Goal: Navigation & Orientation: Go to known website

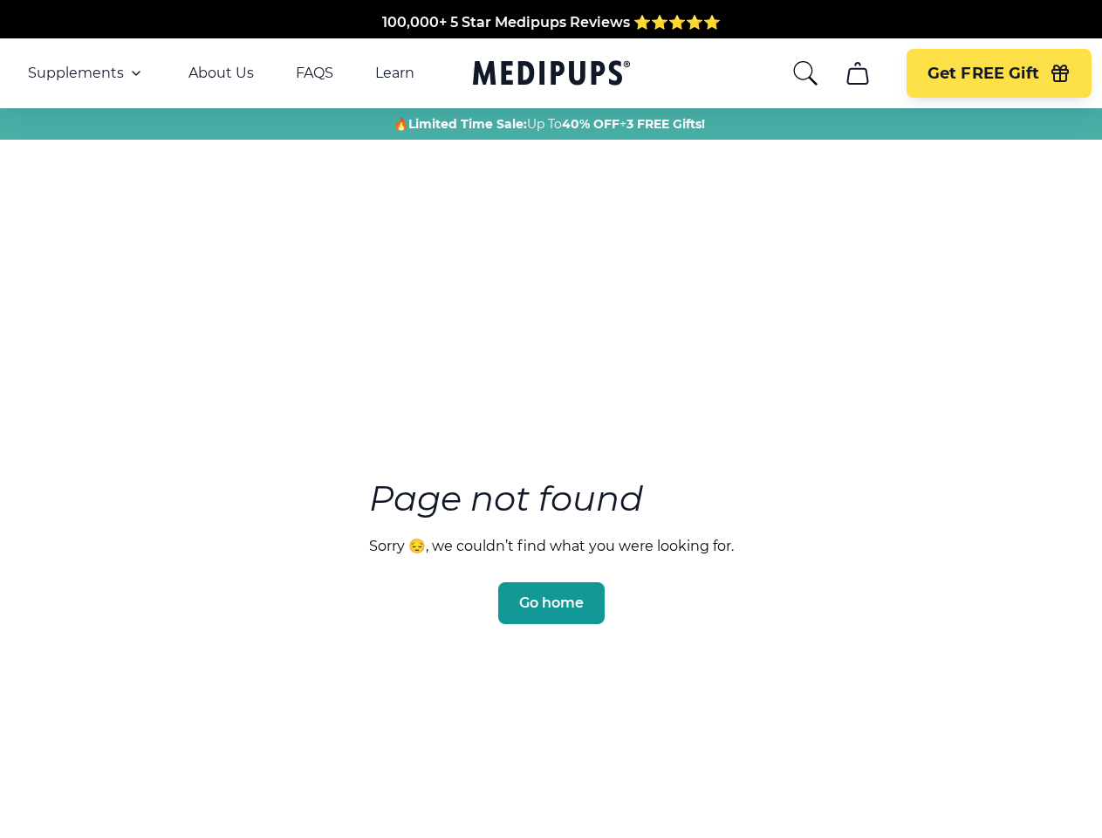
click at [551, 419] on section "Page not found Sorry 😔, we couldn’t find what you were looking for. Go home" at bounding box center [551, 510] width 1102 height 670
click at [86, 73] on span "Supplements" at bounding box center [76, 73] width 96 height 17
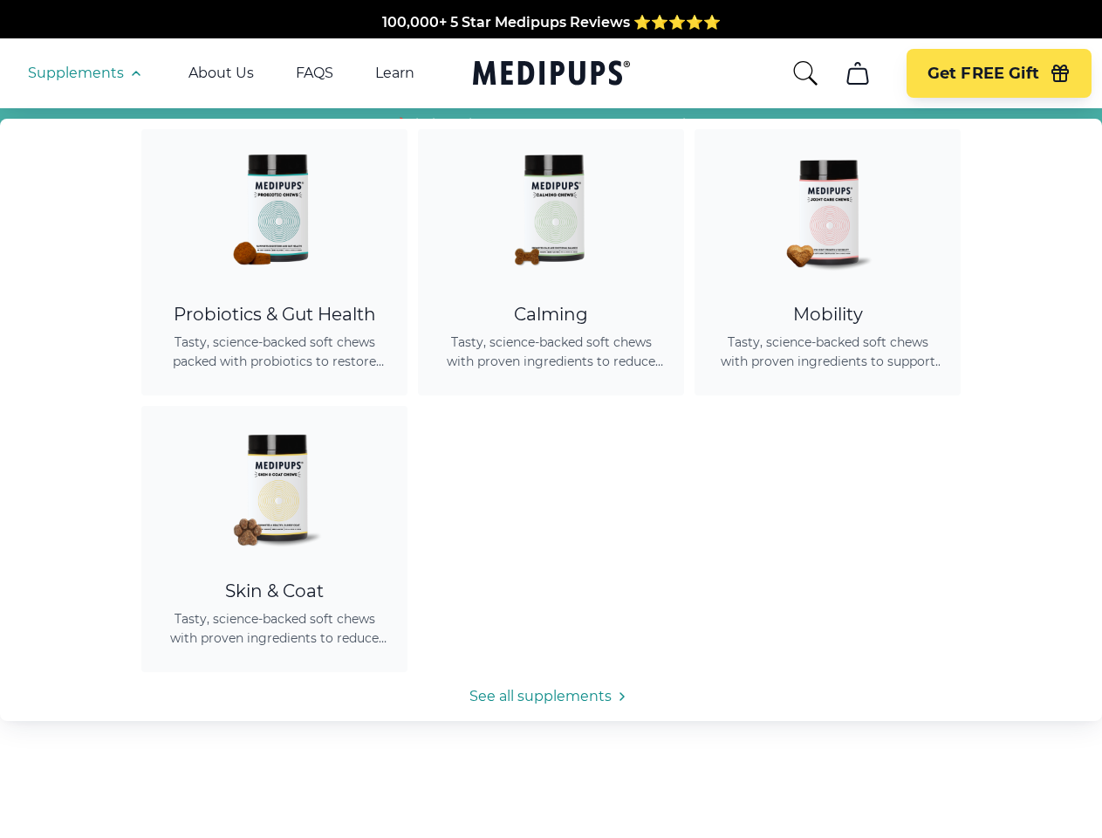
click at [134, 73] on icon "button" at bounding box center [136, 73] width 21 height 21
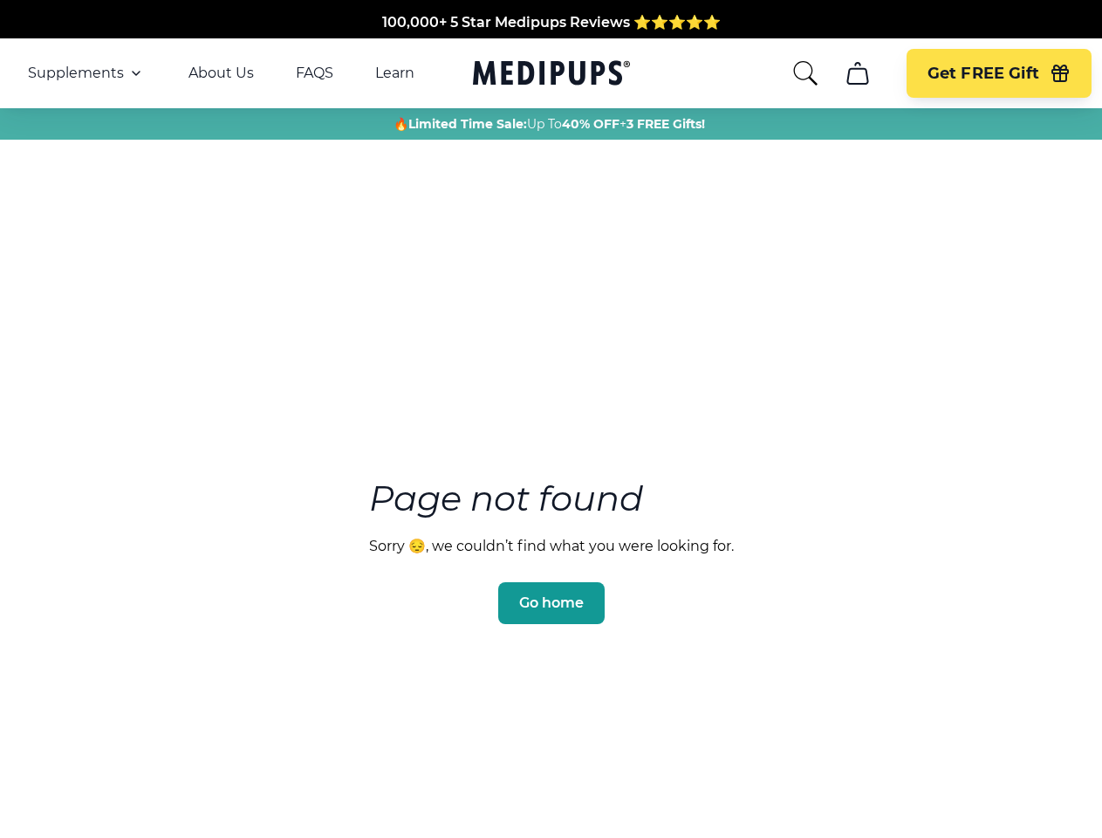
click at [805, 73] on icon "search" at bounding box center [806, 73] width 28 height 28
click at [857, 73] on icon "cart" at bounding box center [858, 73] width 28 height 28
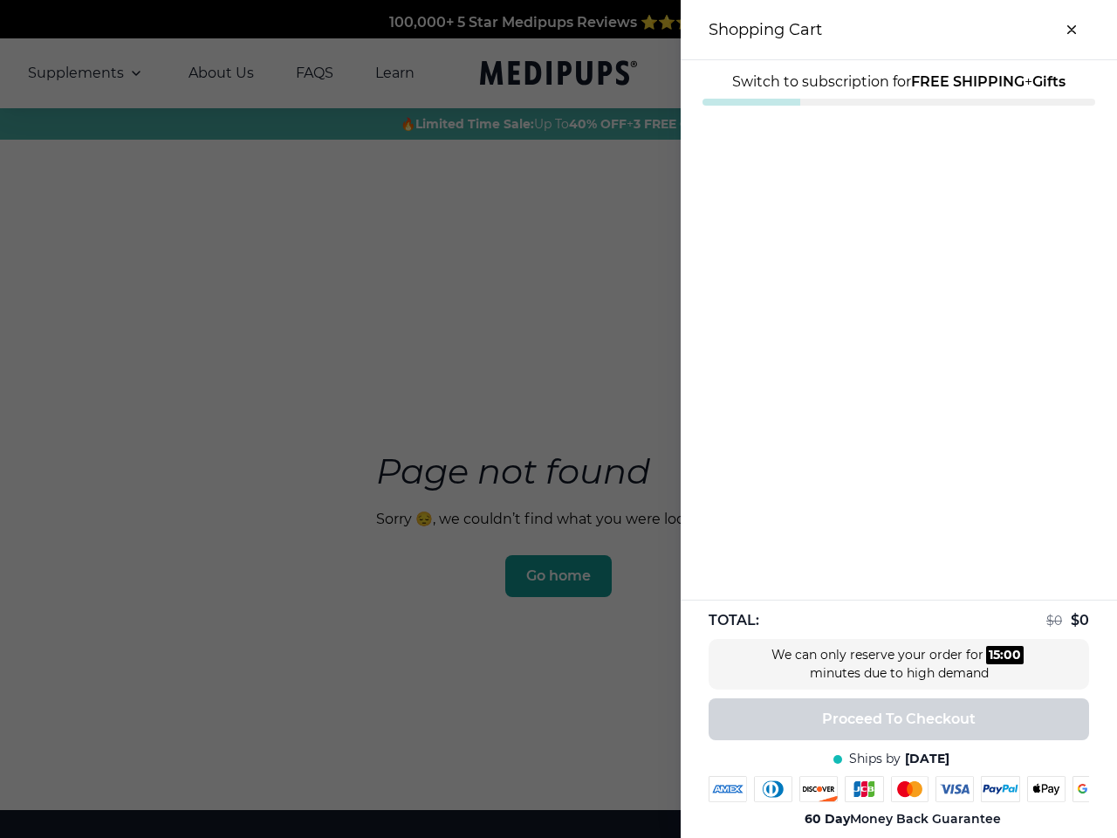
click at [857, 73] on div at bounding box center [558, 419] width 1117 height 838
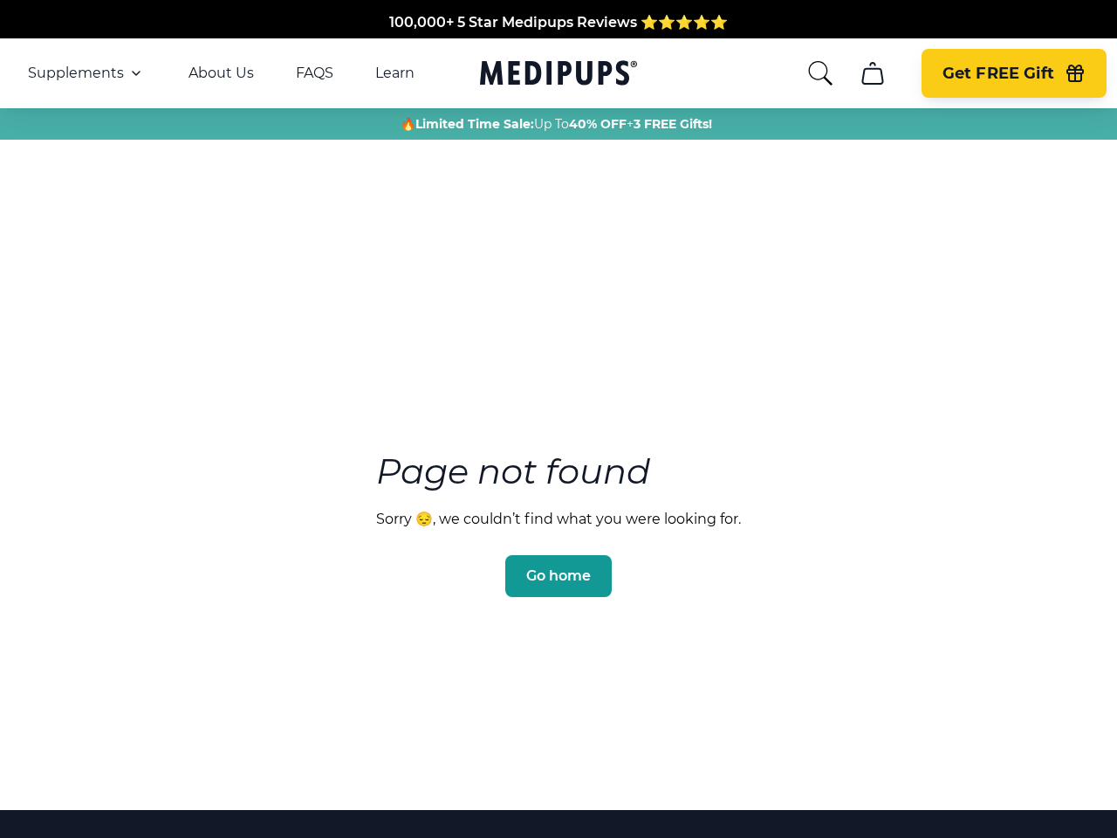
click at [999, 73] on span "Get FREE Gift" at bounding box center [999, 74] width 112 height 20
click at [1067, 73] on icon "button" at bounding box center [1075, 75] width 16 height 11
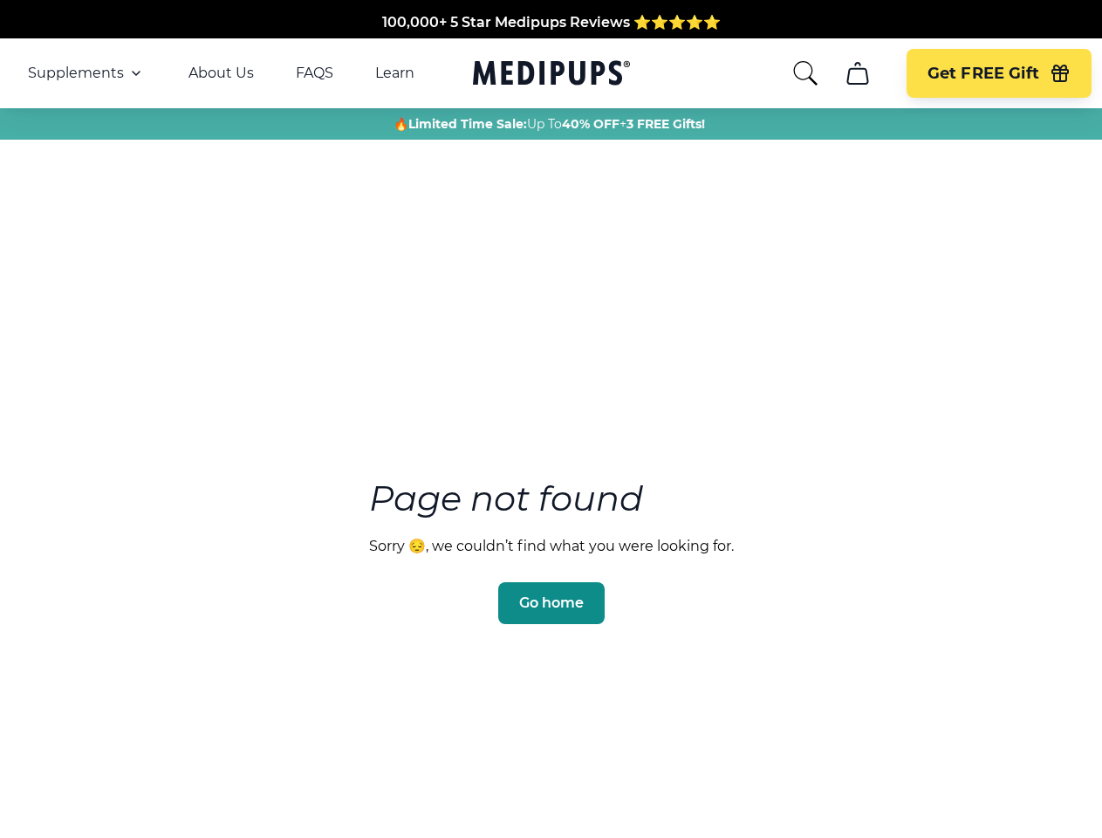
click at [551, 594] on span "Go home" at bounding box center [551, 602] width 65 height 17
